Goal: Information Seeking & Learning: Learn about a topic

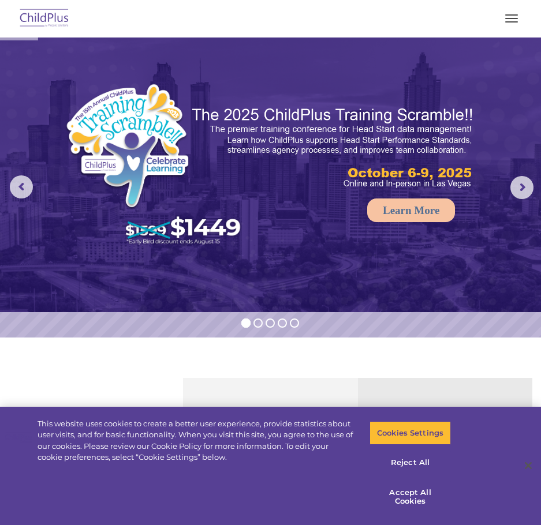
select select "MEDIUM"
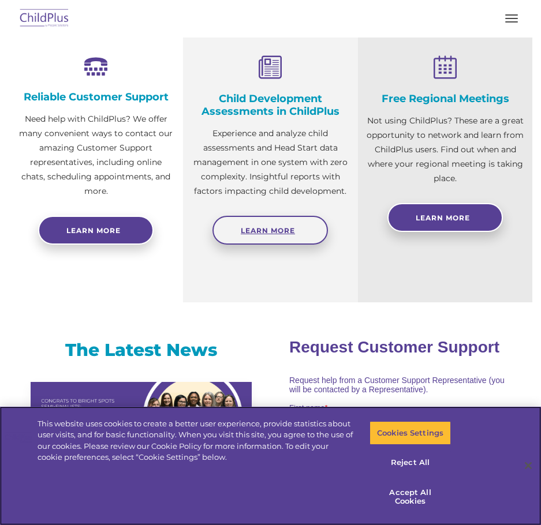
scroll to position [404, 0]
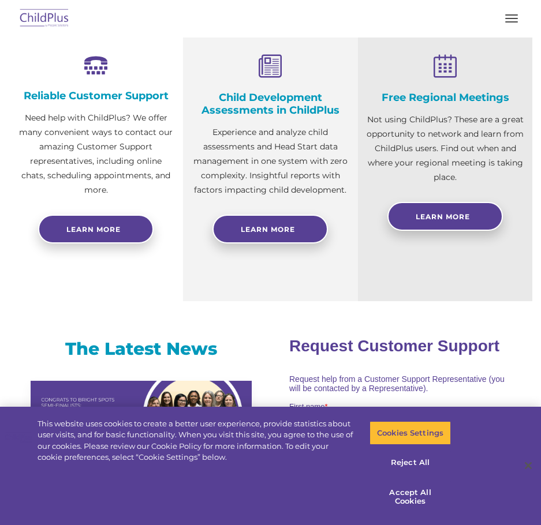
click at [502, 21] on button "button" at bounding box center [511, 18] width 24 height 18
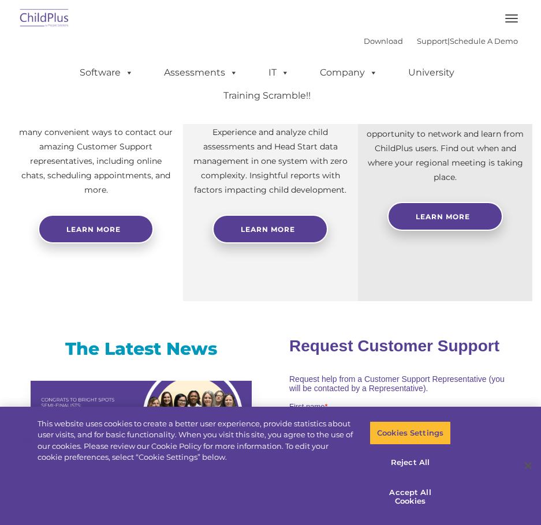
click at [511, 19] on button "button" at bounding box center [511, 18] width 24 height 18
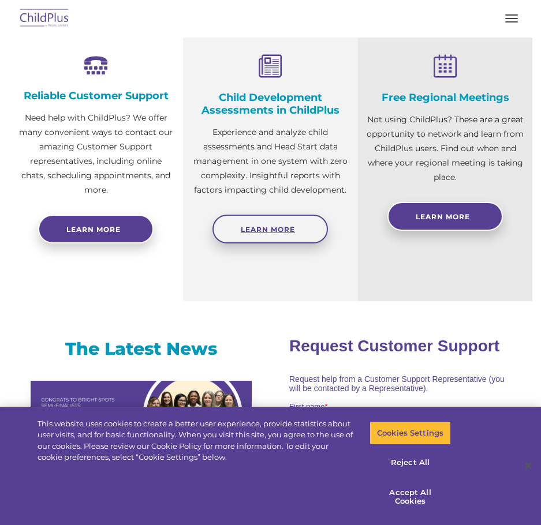
click at [254, 228] on span "Learn More" at bounding box center [268, 229] width 54 height 9
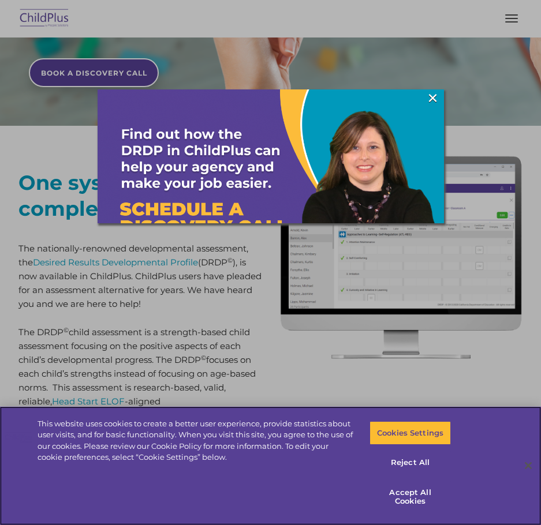
scroll to position [346, 0]
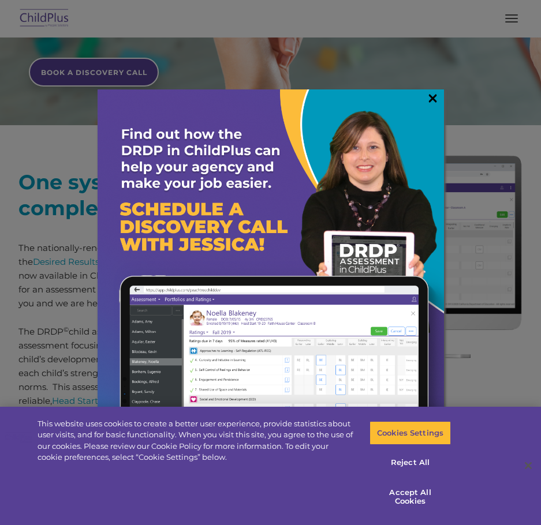
click at [429, 99] on link "×" at bounding box center [432, 98] width 13 height 12
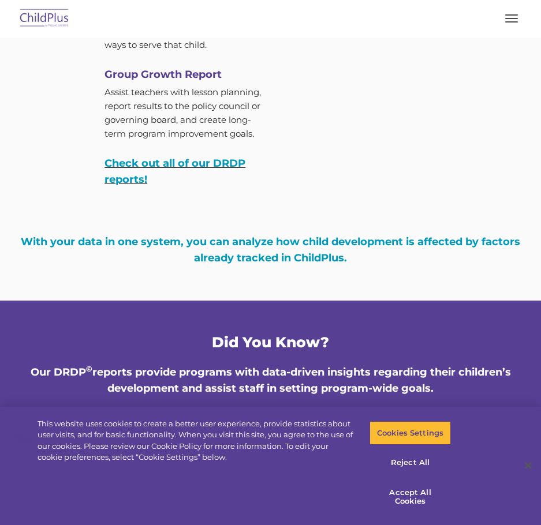
scroll to position [4273, 0]
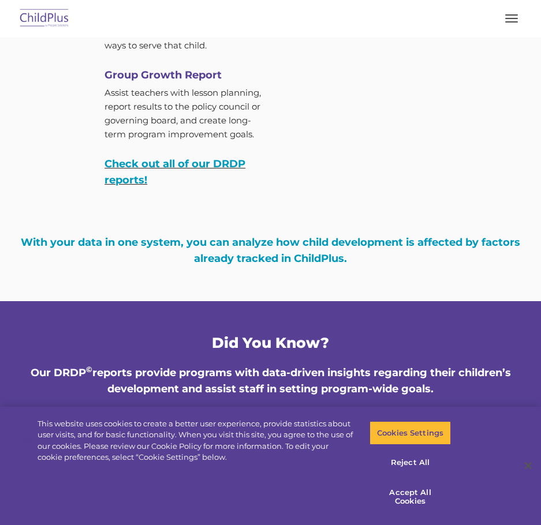
click at [505, 25] on button "button" at bounding box center [511, 18] width 24 height 18
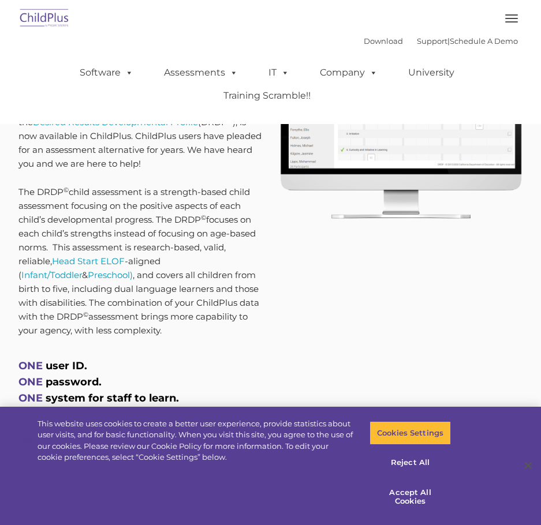
scroll to position [0, 0]
